Goal: Task Accomplishment & Management: Use online tool/utility

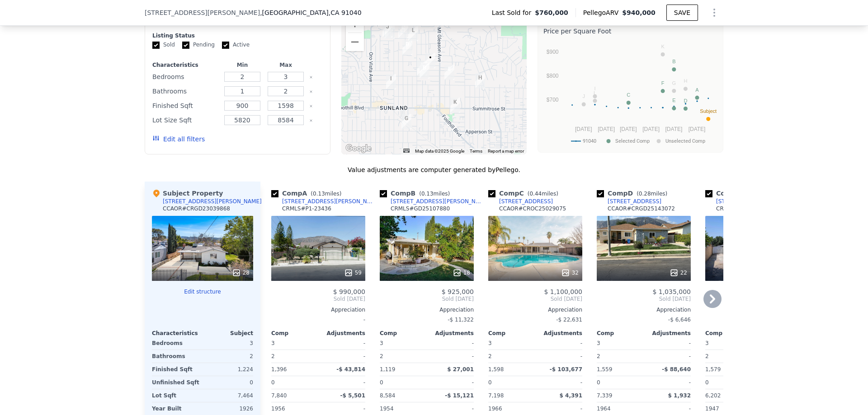
scroll to position [946, 0]
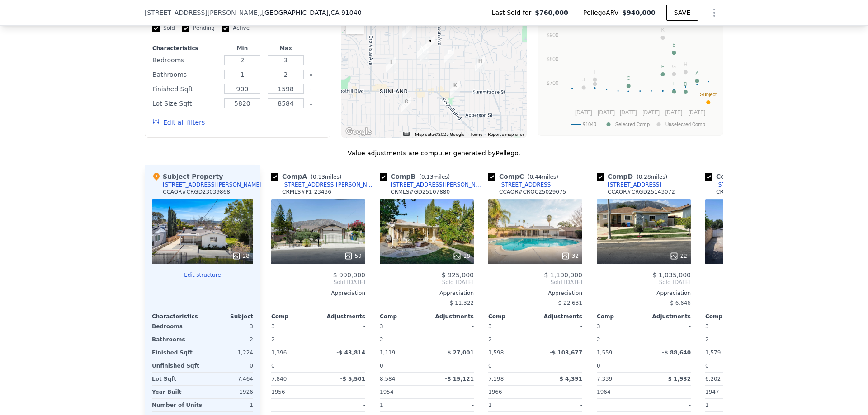
drag, startPoint x: 66, startPoint y: 221, endPoint x: 129, endPoint y: 216, distance: 62.6
click at [67, 221] on div "We found 12 sales that match your search Listings provided by Contra Costa Asso…" at bounding box center [434, 212] width 868 height 518
click at [710, 281] on icon at bounding box center [712, 282] width 5 height 9
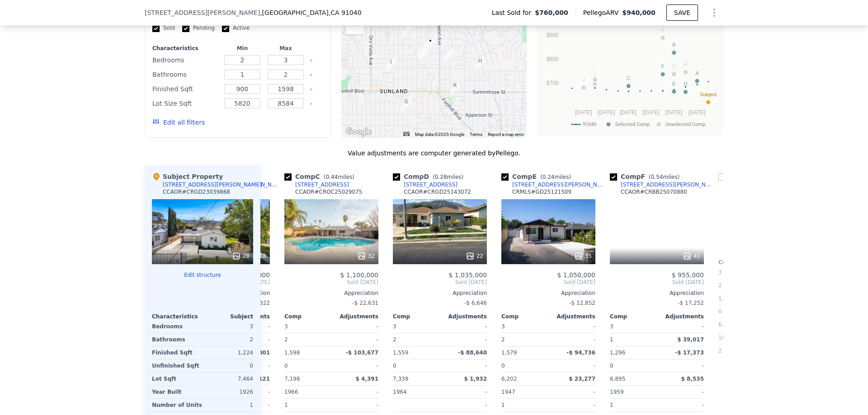
scroll to position [0, 217]
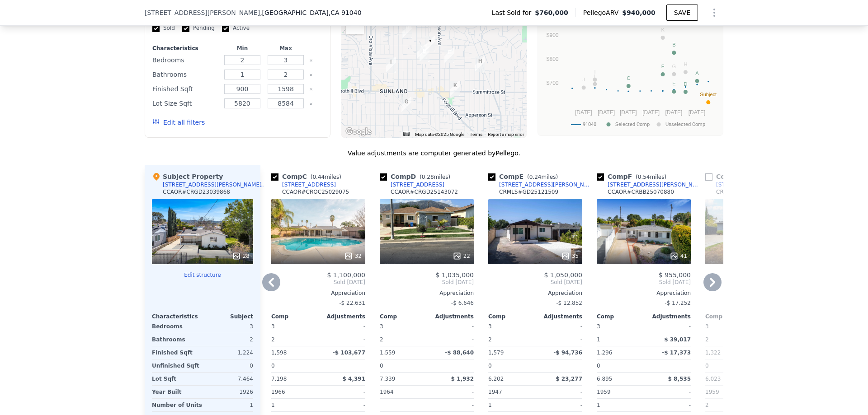
drag, startPoint x: 546, startPoint y: 224, endPoint x: 541, endPoint y: 240, distance: 16.7
click at [541, 240] on div "35" at bounding box center [535, 231] width 94 height 65
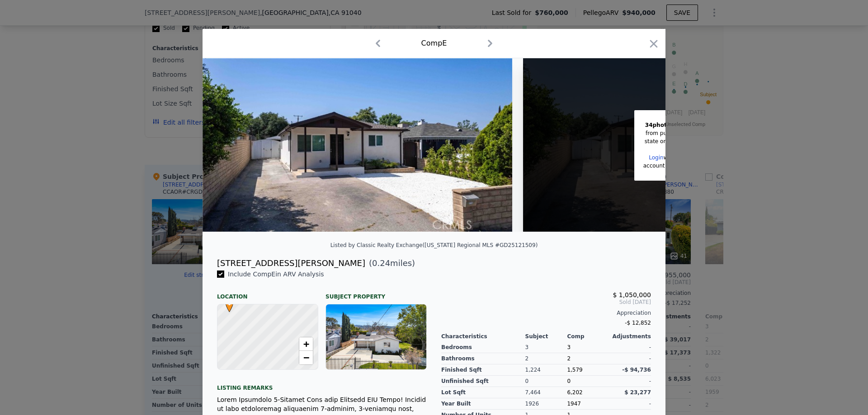
click at [412, 145] on img at bounding box center [357, 145] width 310 height 174
click at [651, 157] on link "Login" at bounding box center [656, 158] width 14 height 6
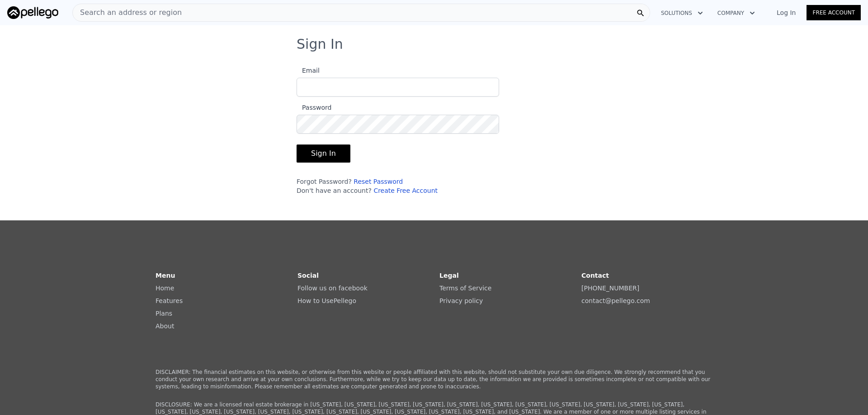
type input "[EMAIL_ADDRESS][DOMAIN_NAME]"
click at [326, 143] on form "Email [EMAIL_ADDRESS][DOMAIN_NAME] Password Sign In Forgot Password? Reset Pass…" at bounding box center [397, 128] width 202 height 136
click at [325, 162] on button "Sign In" at bounding box center [323, 154] width 54 height 18
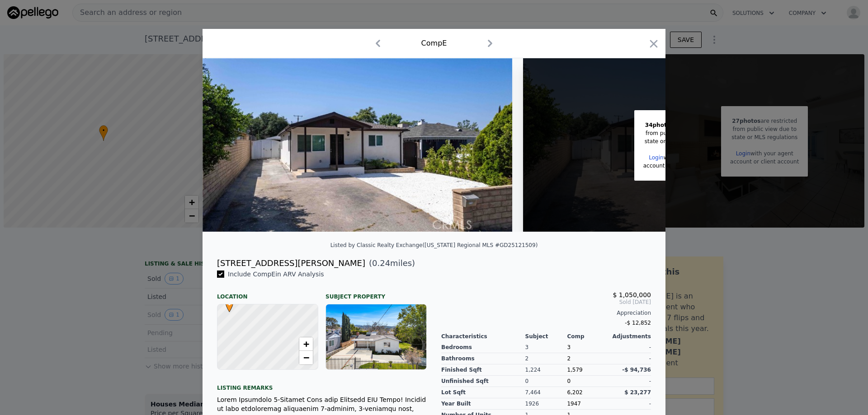
click at [606, 168] on div "34 photos are restricted from public view due to state or MLS regulations Login…" at bounding box center [678, 145] width 310 height 174
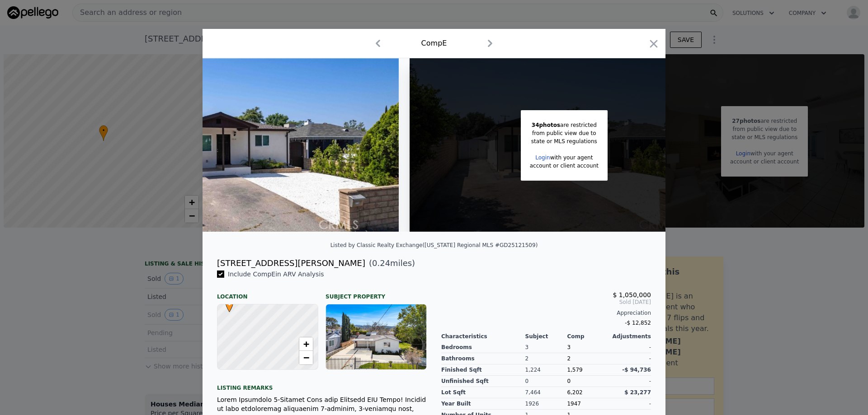
scroll to position [0, 114]
click at [649, 36] on div "Comp E" at bounding box center [434, 43] width 448 height 14
click at [649, 41] on icon "button" at bounding box center [653, 44] width 13 height 13
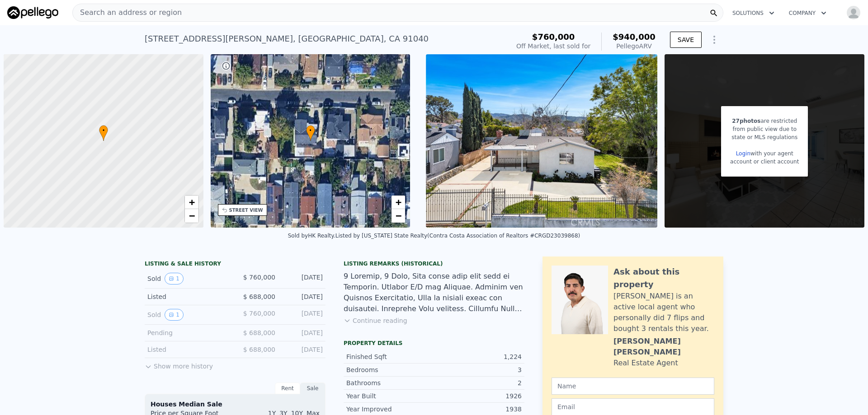
click at [743, 153] on link "Login" at bounding box center [743, 154] width 14 height 6
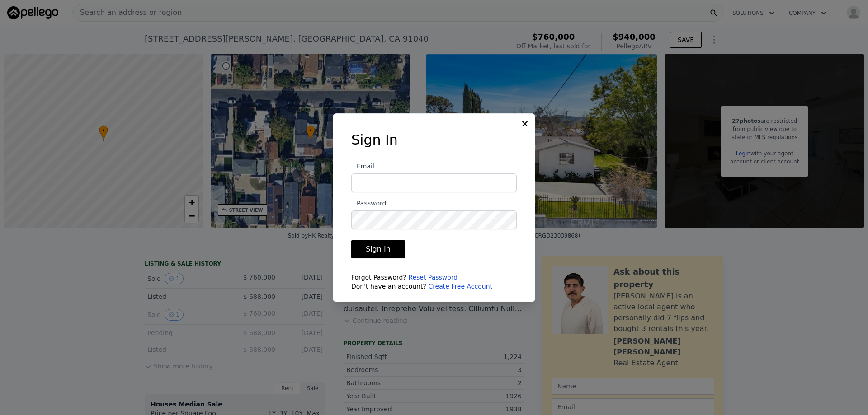
type input "[EMAIL_ADDRESS][DOMAIN_NAME]"
click at [382, 252] on button "Sign In" at bounding box center [378, 249] width 54 height 18
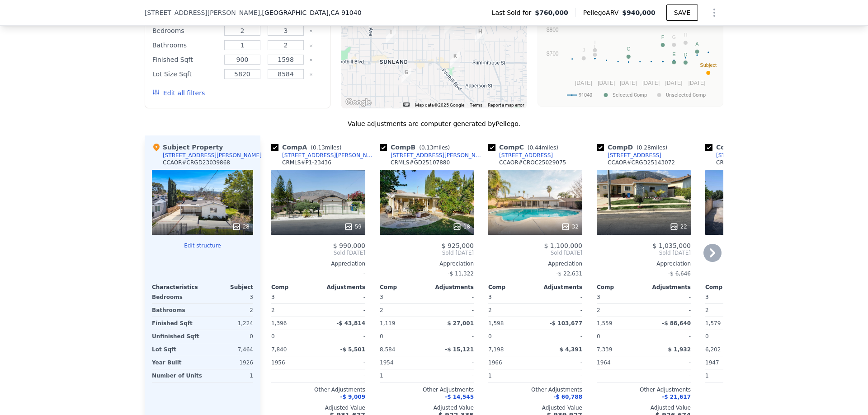
scroll to position [991, 0]
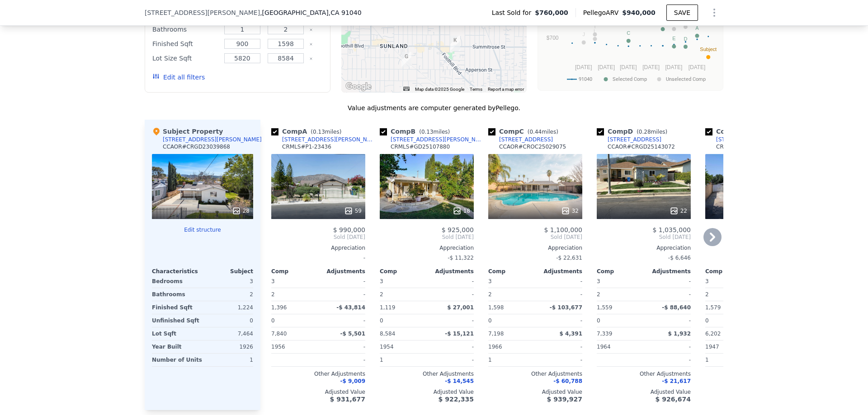
click at [713, 238] on icon at bounding box center [712, 237] width 18 height 18
